Goal: Transaction & Acquisition: Purchase product/service

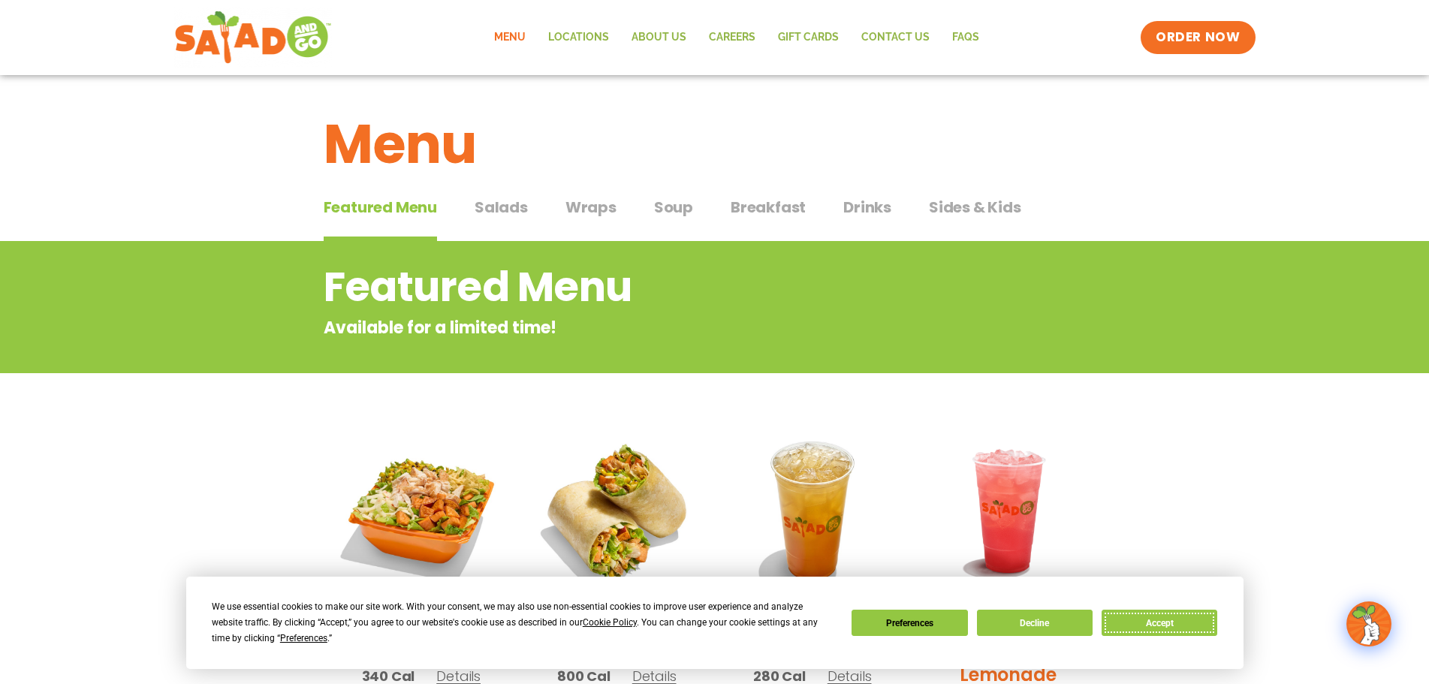
click at [1202, 627] on button "Accept" at bounding box center [1160, 623] width 116 height 26
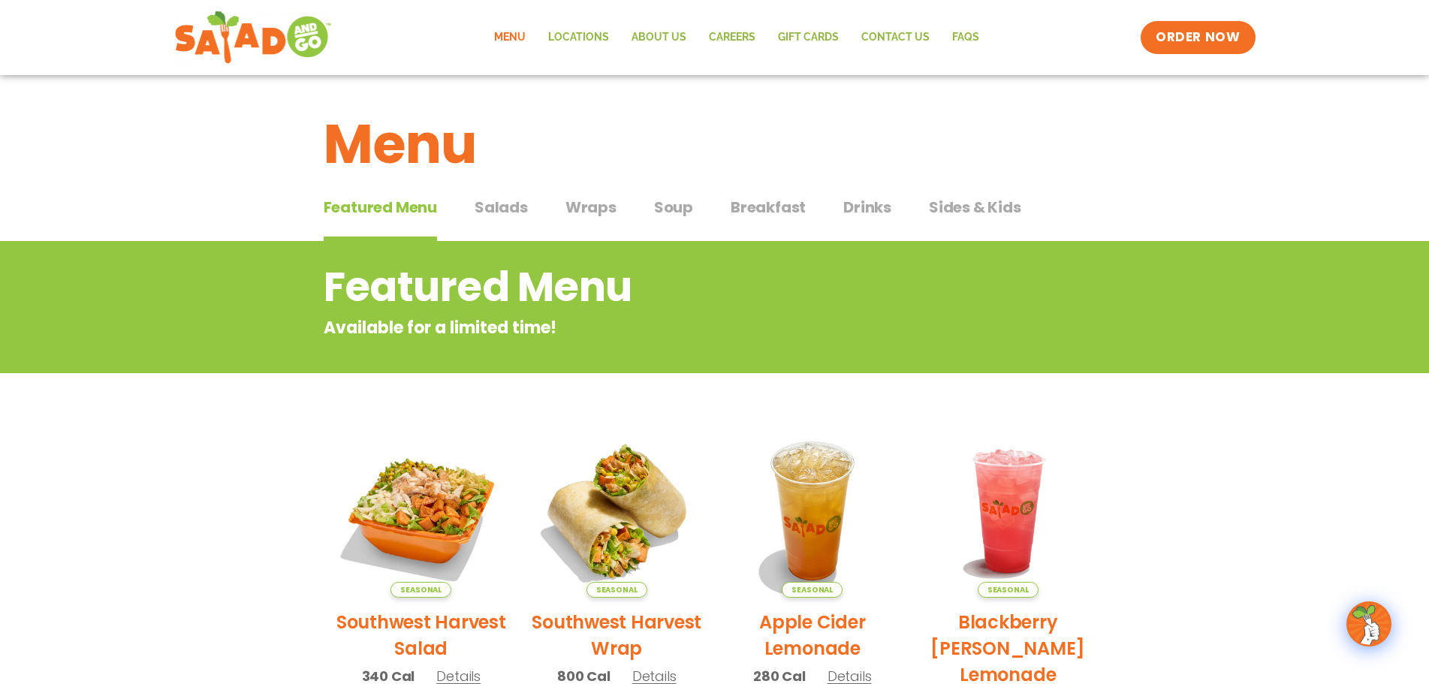
click at [508, 210] on span "Salads" at bounding box center [501, 207] width 53 height 23
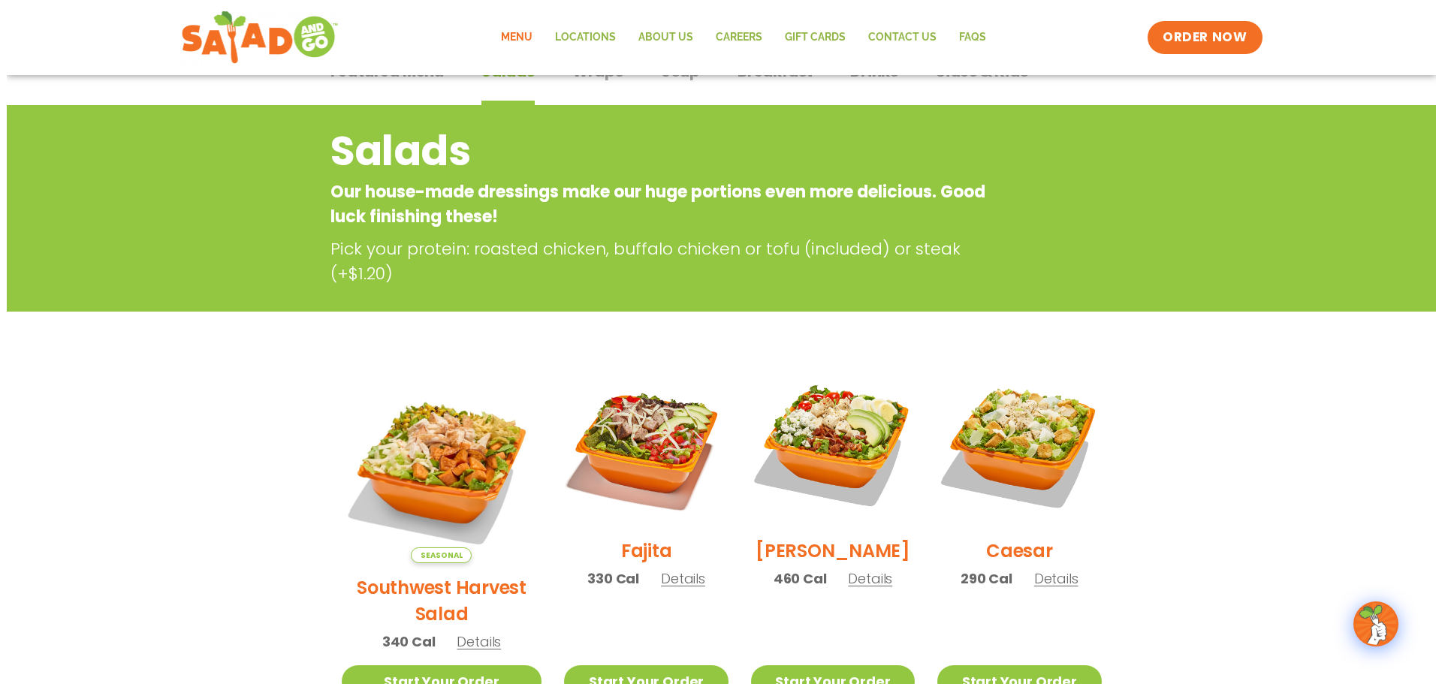
scroll to position [150, 0]
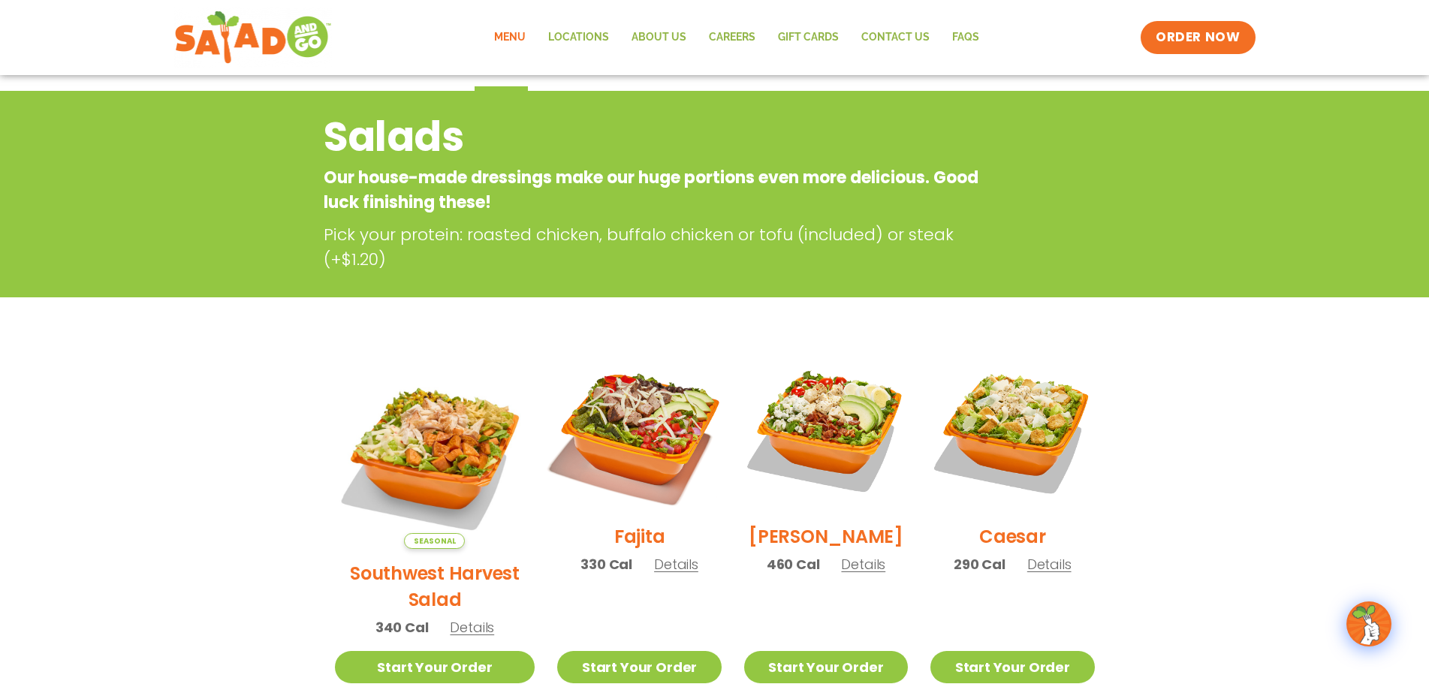
click at [606, 416] on img at bounding box center [639, 430] width 192 height 192
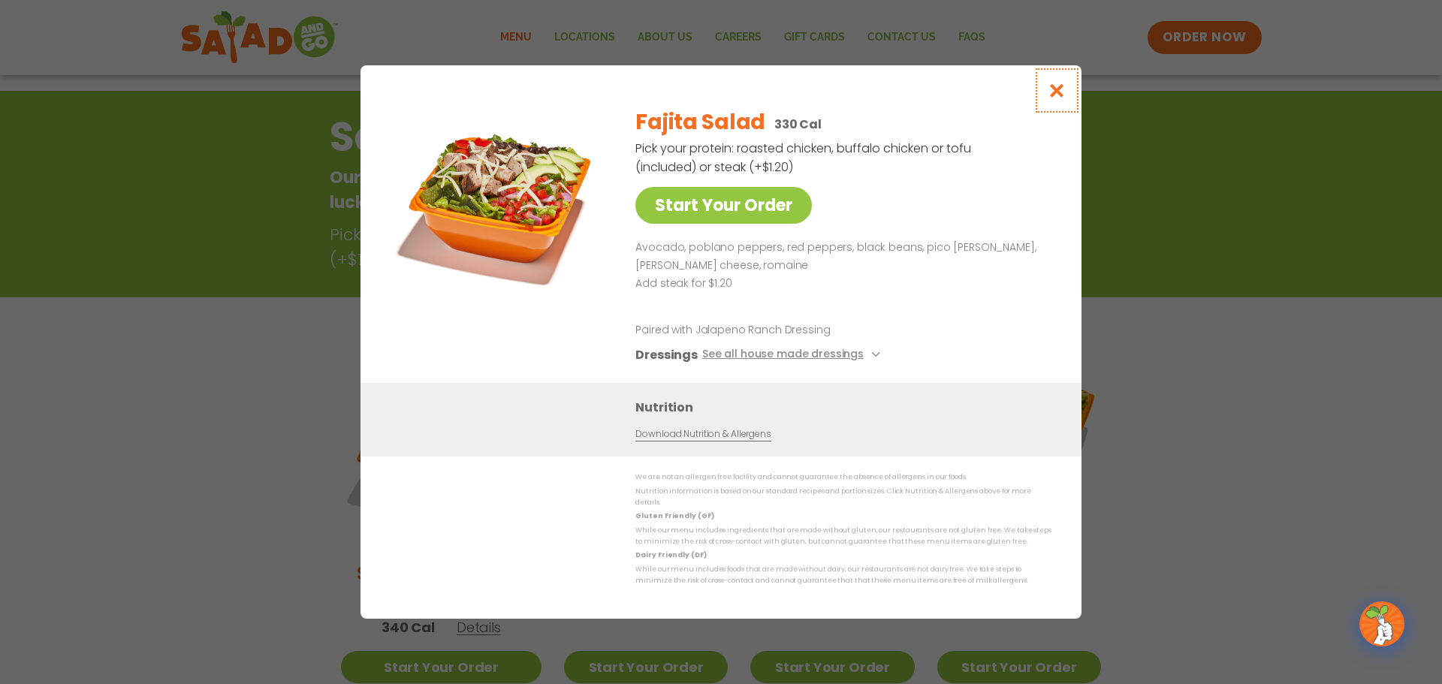
click at [1058, 98] on icon "Close modal" at bounding box center [1057, 91] width 19 height 16
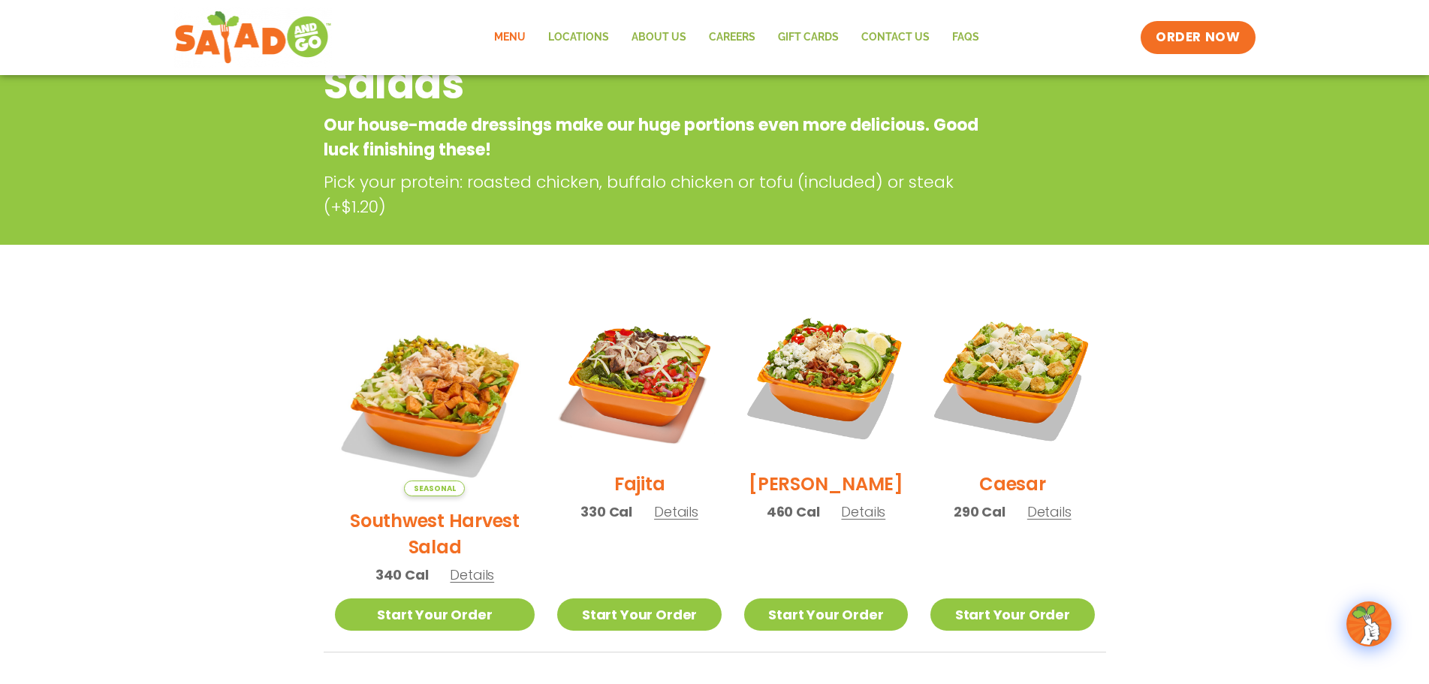
scroll to position [241, 0]
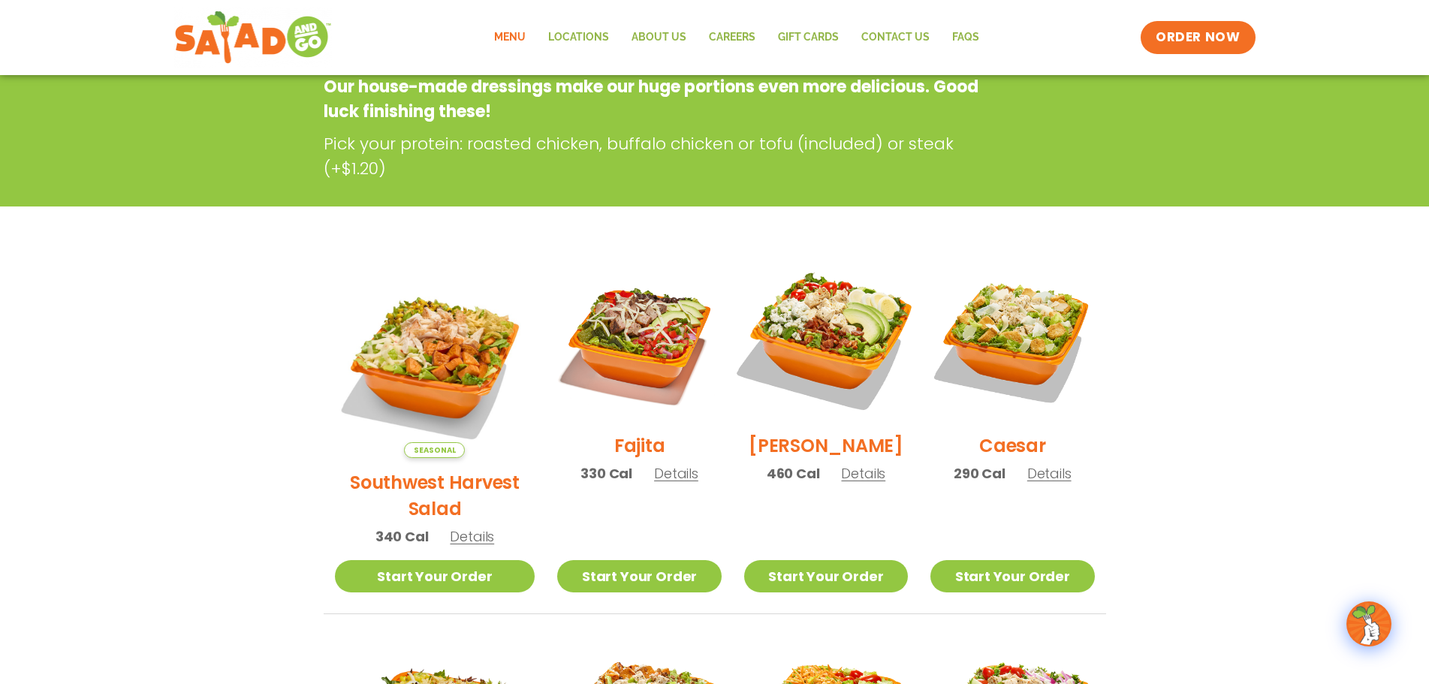
click at [839, 305] on img at bounding box center [826, 339] width 192 height 192
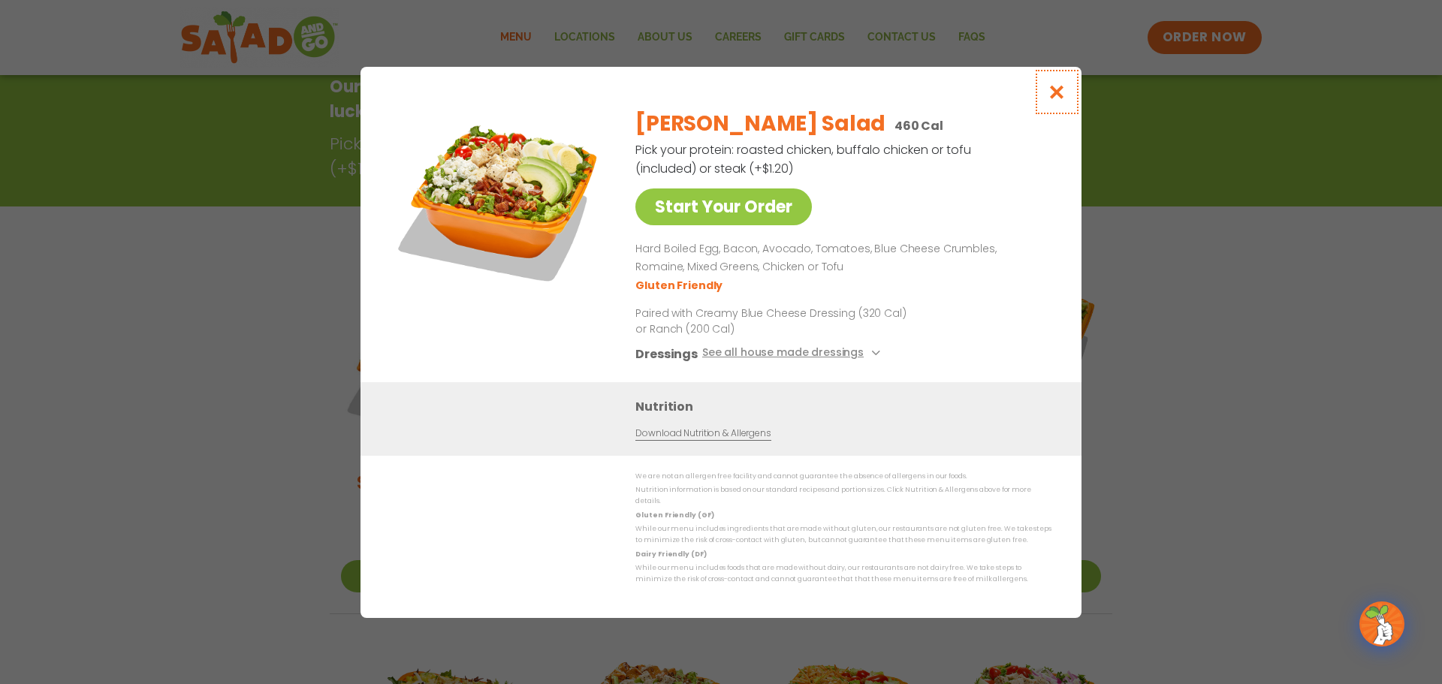
click at [1055, 100] on icon "Close modal" at bounding box center [1057, 92] width 19 height 16
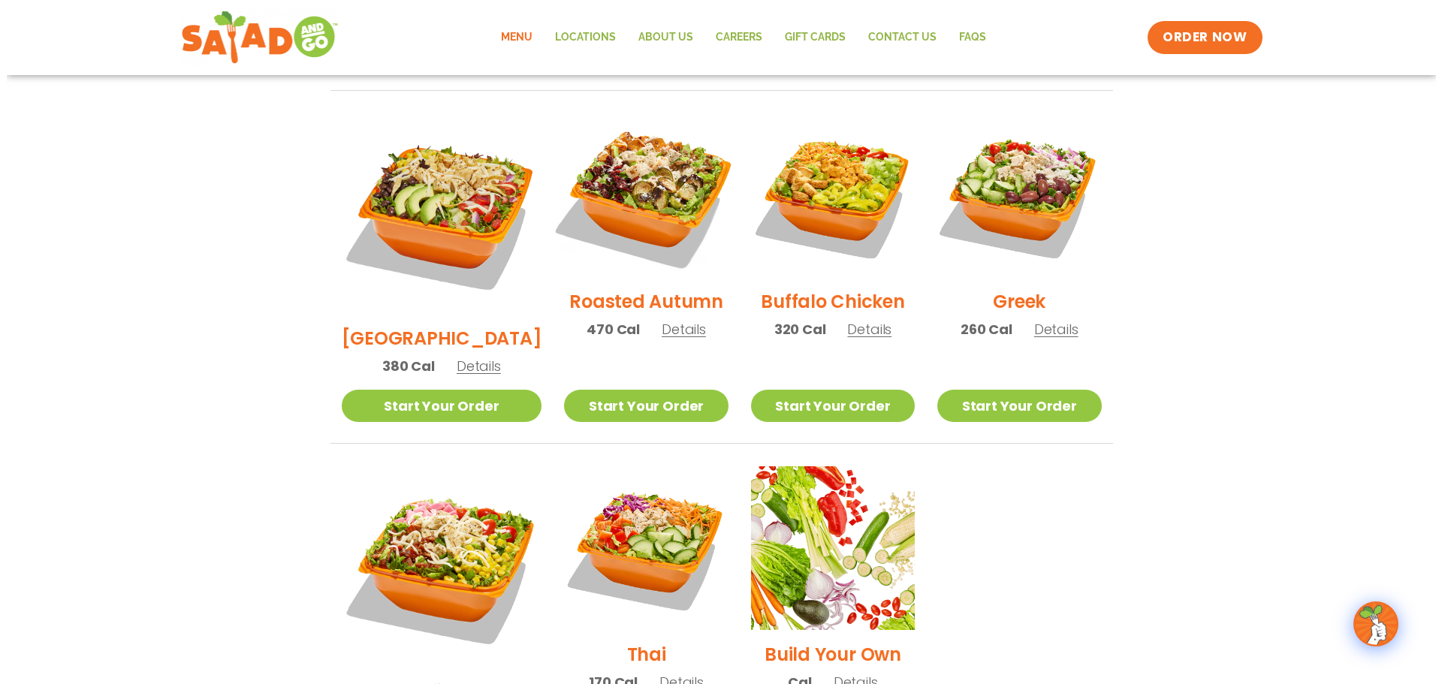
scroll to position [767, 0]
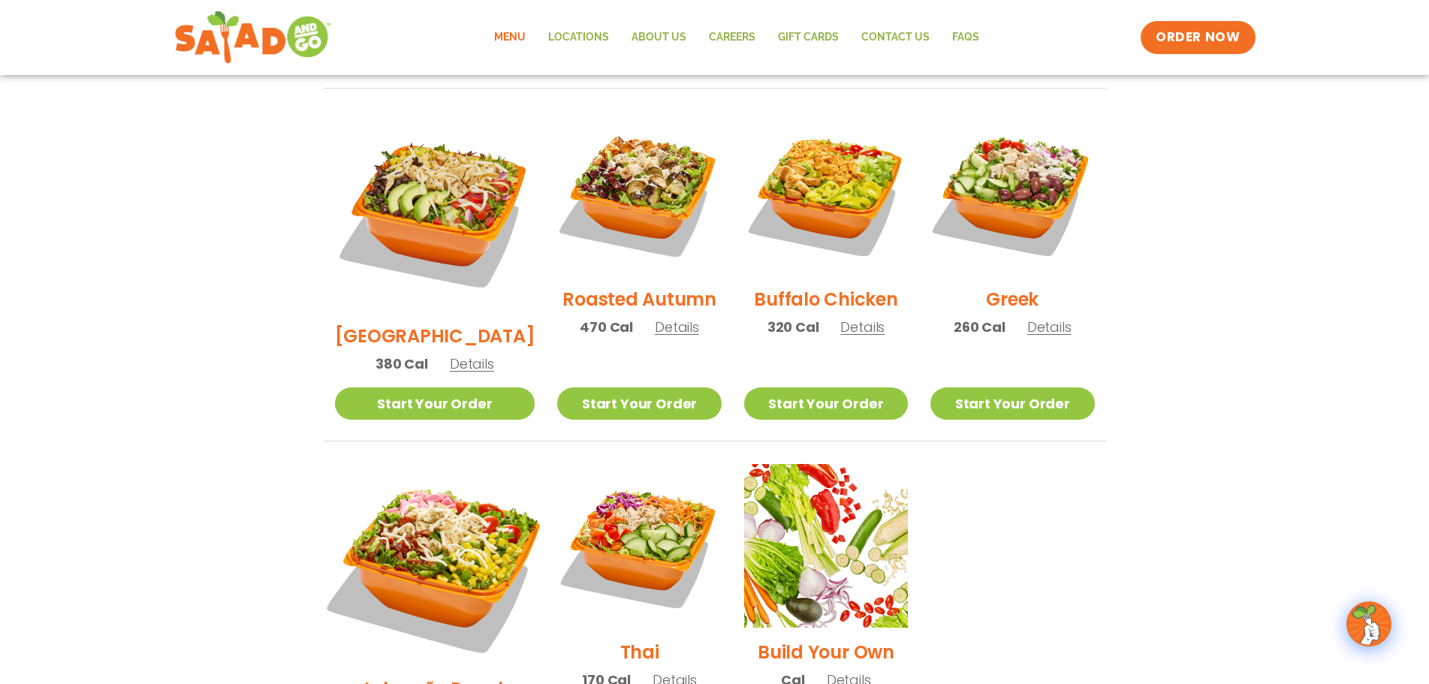
click at [403, 474] on img at bounding box center [434, 564] width 235 height 235
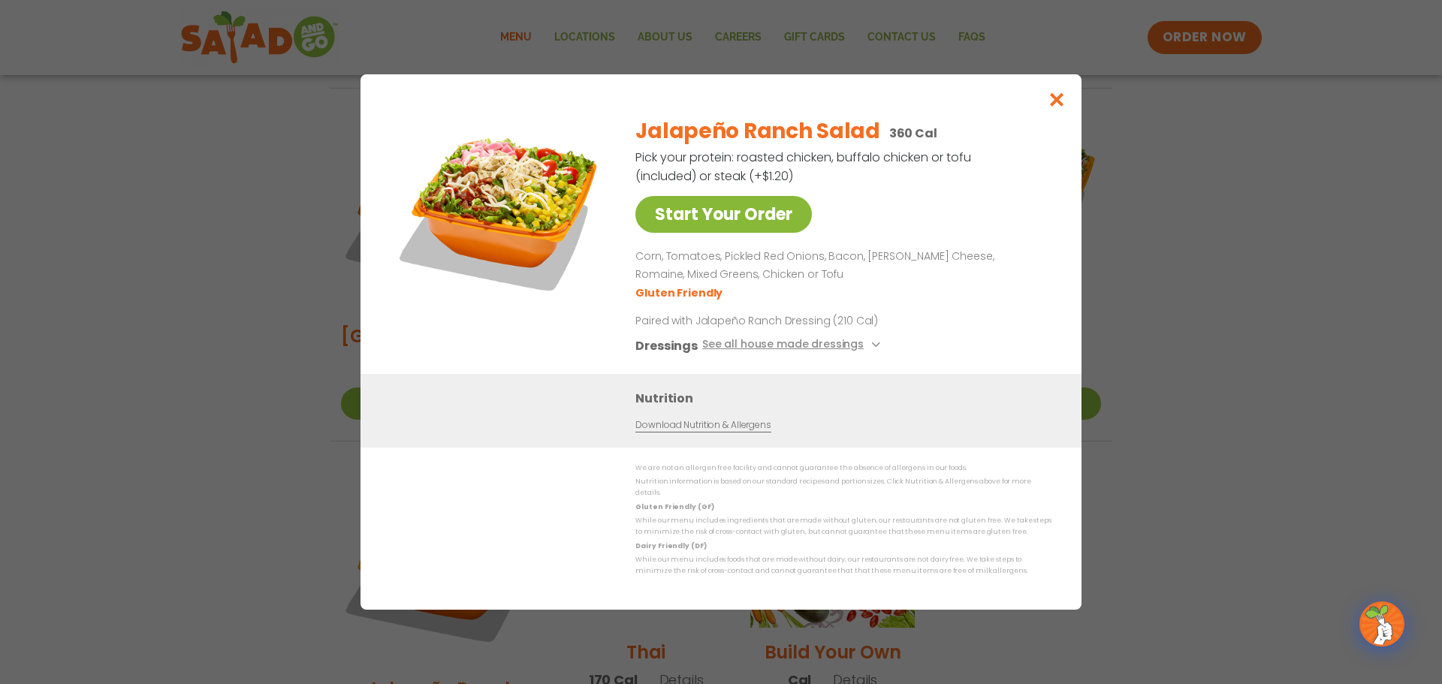
click at [747, 223] on link "Start Your Order" at bounding box center [723, 214] width 177 height 37
